Goal: Find specific page/section: Find specific page/section

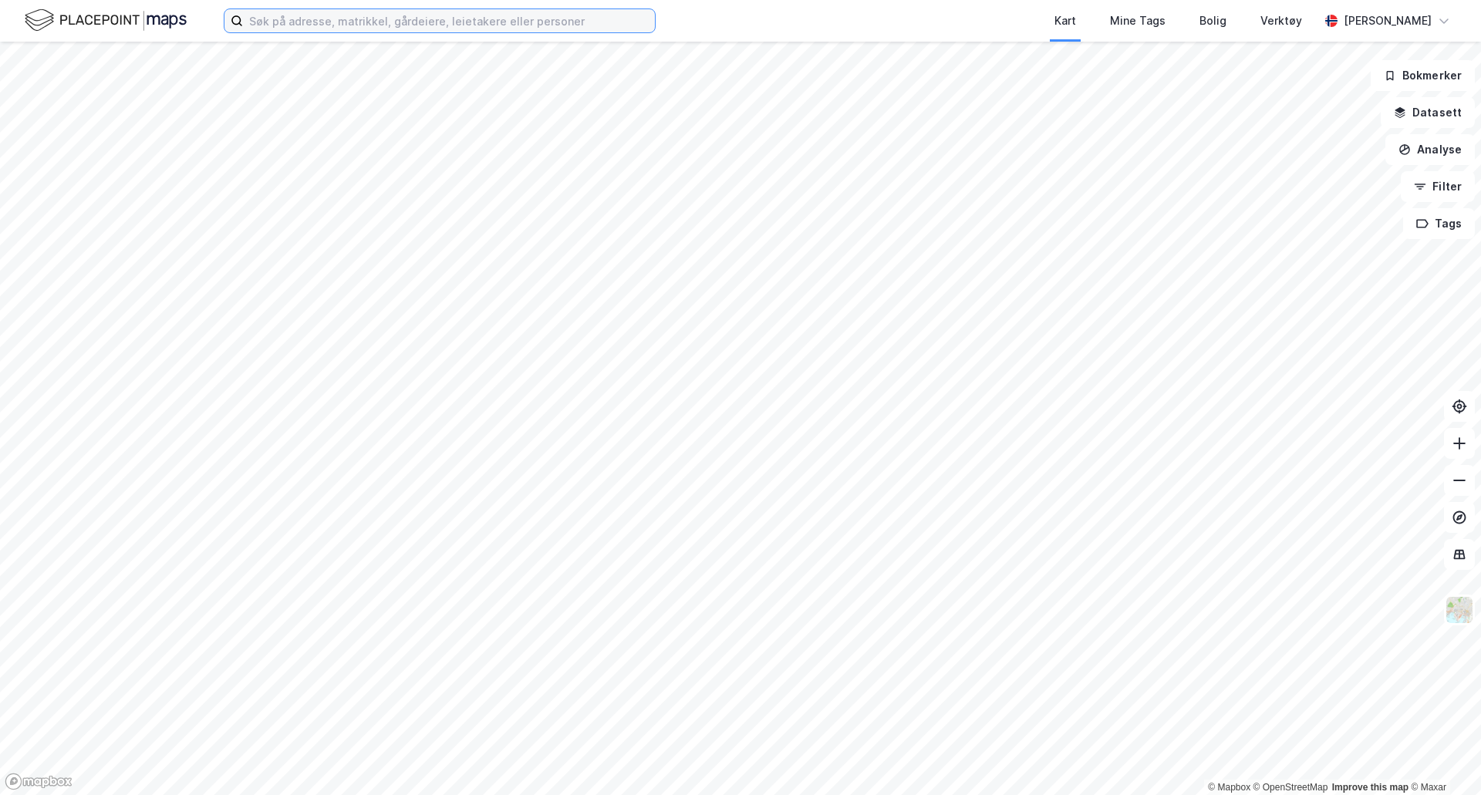
click at [311, 23] on input at bounding box center [449, 20] width 412 height 23
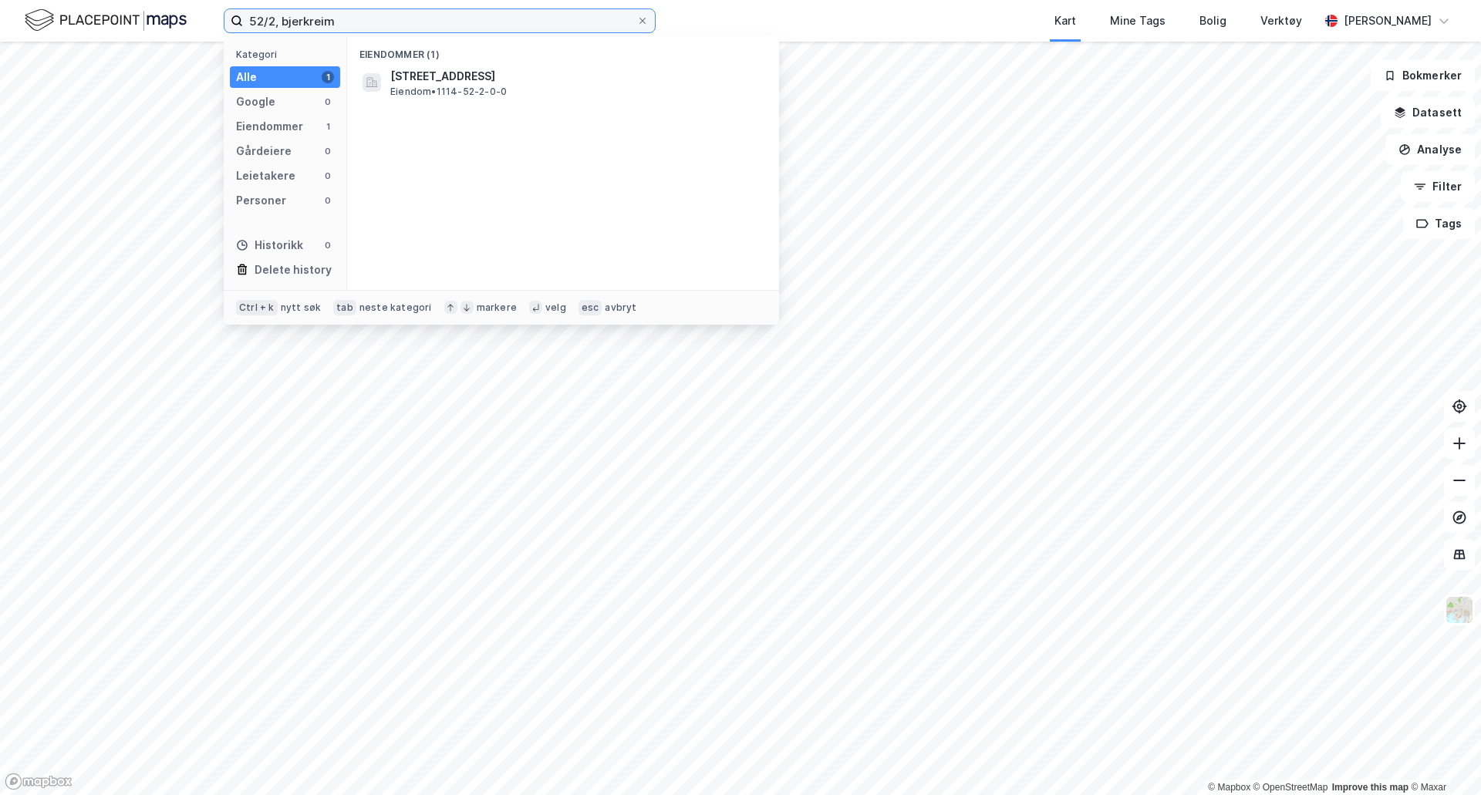
type input "52/2, bjerkreim"
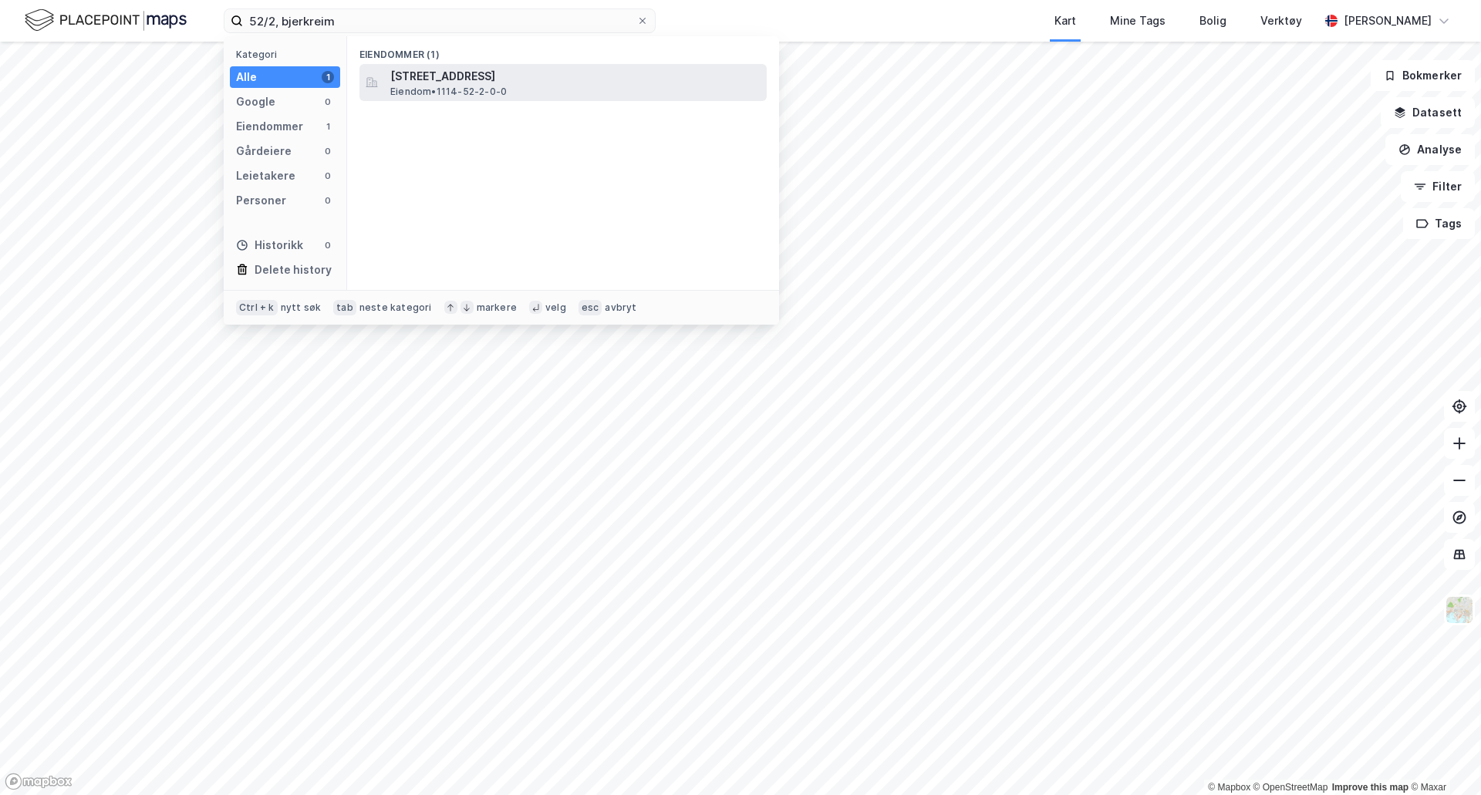
click at [435, 83] on span "[STREET_ADDRESS]" at bounding box center [575, 76] width 370 height 19
